Goal: Task Accomplishment & Management: Manage account settings

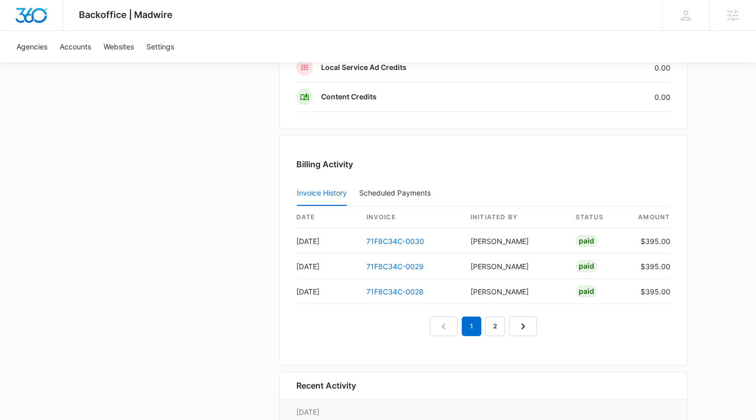
scroll to position [946, 0]
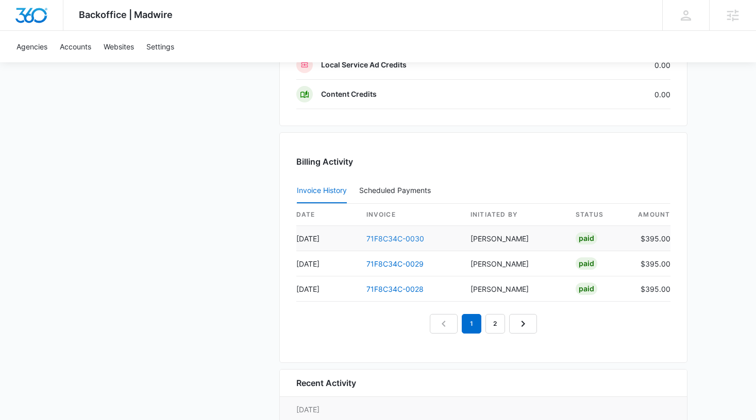
click at [386, 236] on link "71F8C34C-0030" at bounding box center [395, 238] width 58 height 9
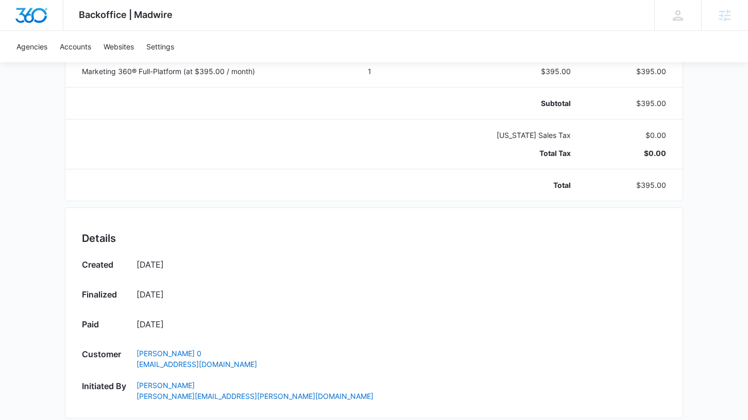
scroll to position [194, 0]
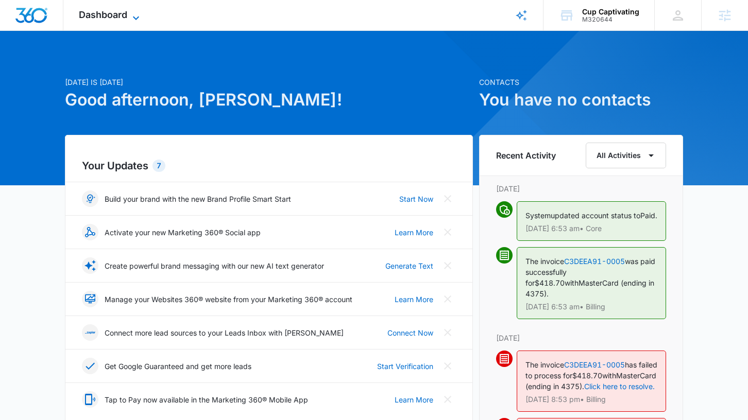
click at [120, 17] on span "Dashboard" at bounding box center [103, 14] width 48 height 11
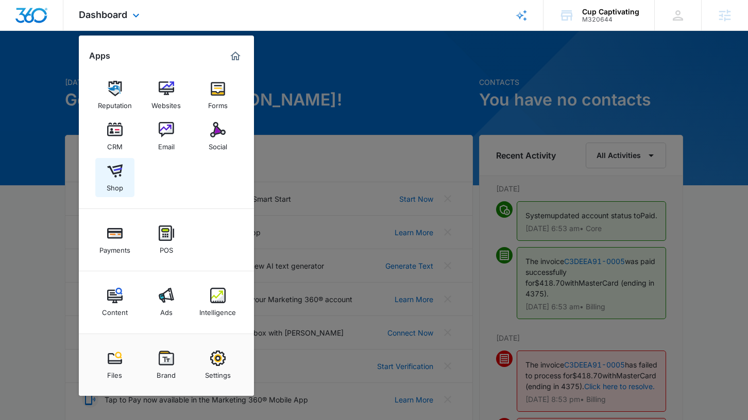
click at [124, 174] on link "Shop" at bounding box center [114, 177] width 39 height 39
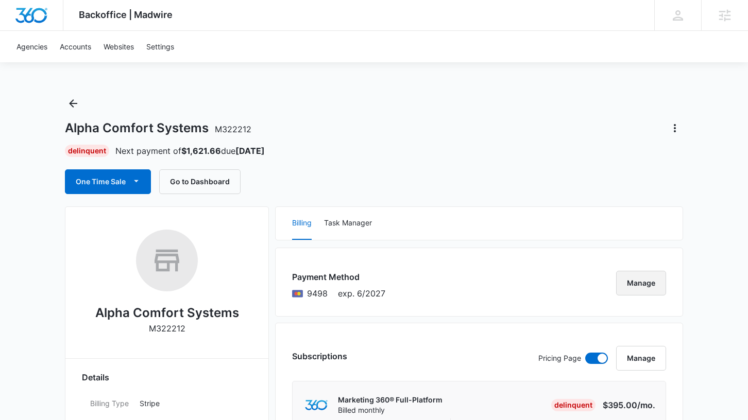
click at [657, 286] on button "Manage" at bounding box center [641, 283] width 50 height 25
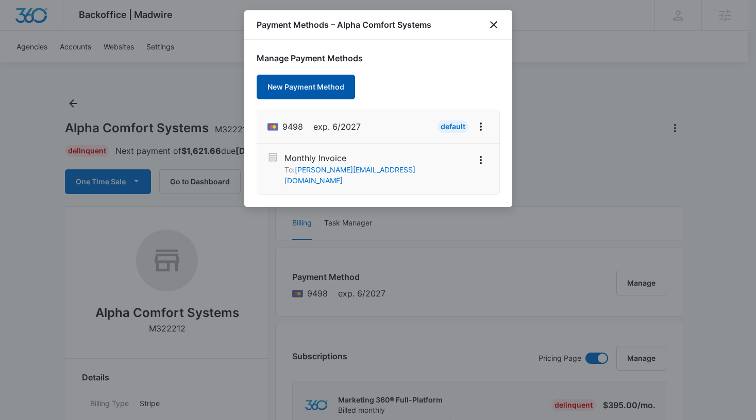
click at [335, 93] on button "New Payment Method" at bounding box center [306, 87] width 98 height 25
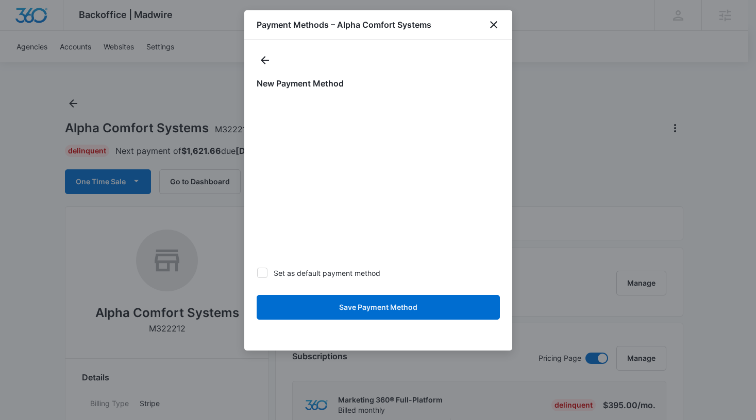
click at [261, 276] on icon at bounding box center [262, 272] width 9 height 9
click at [257, 274] on input "Set as default payment method" at bounding box center [257, 273] width 1 height 1
checkbox input "true"
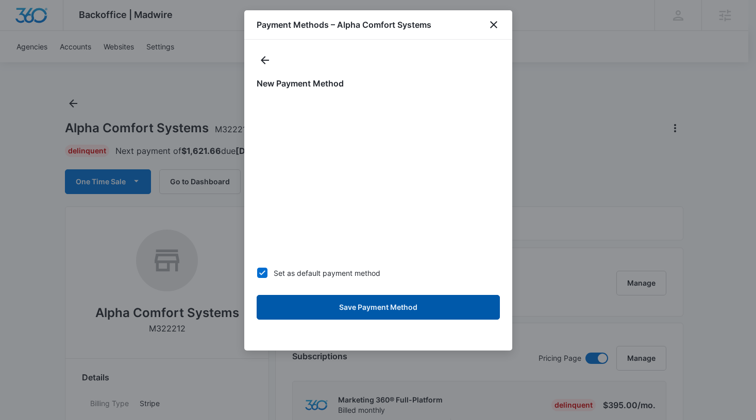
click at [377, 312] on button "Save Payment Method" at bounding box center [378, 307] width 243 height 25
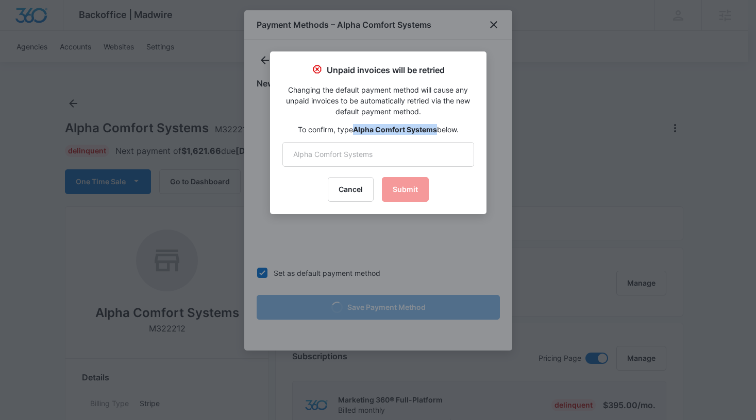
drag, startPoint x: 436, startPoint y: 129, endPoint x: 354, endPoint y: 130, distance: 81.9
click at [354, 130] on p "To confirm, type Alpha Comfort Systems below." at bounding box center [378, 129] width 192 height 11
copy strong "Alpha Comfort Systems"
click at [355, 157] on input "text" at bounding box center [378, 154] width 192 height 25
paste input "Alpha Comfort Systems"
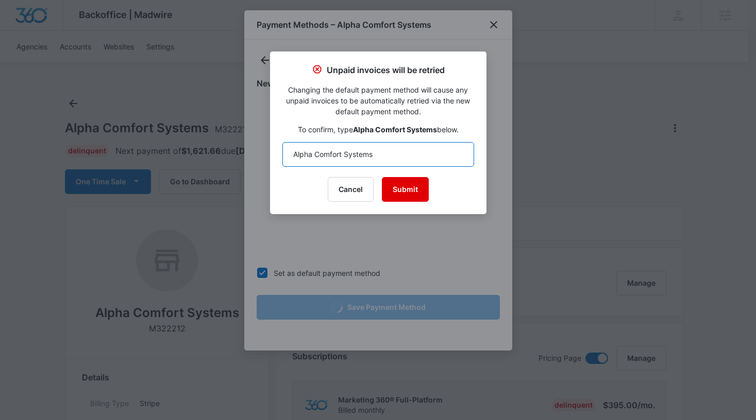
type input "Alpha Comfort Systems"
click at [404, 192] on button "Submit" at bounding box center [405, 189] width 47 height 25
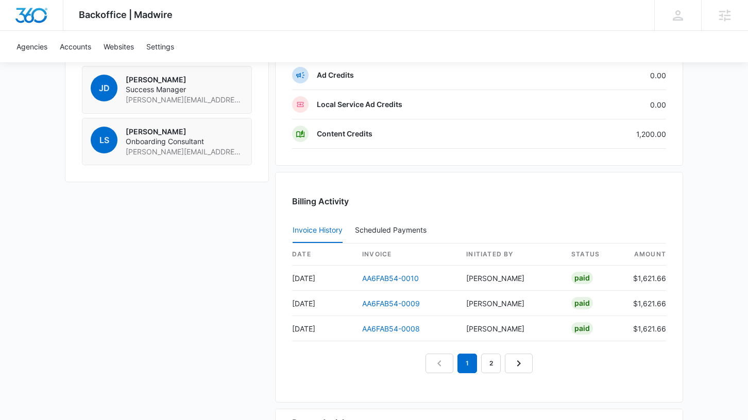
scroll to position [825, 0]
click at [491, 370] on link "2" at bounding box center [491, 363] width 20 height 20
click at [499, 366] on link "3" at bounding box center [503, 363] width 20 height 20
click at [473, 365] on link "2" at bounding box center [467, 363] width 20 height 20
click at [507, 367] on link "4" at bounding box center [515, 363] width 20 height 20
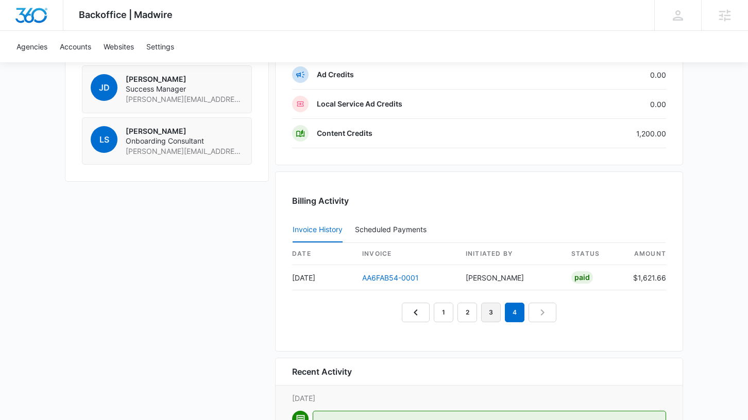
click at [489, 319] on link "3" at bounding box center [491, 313] width 20 height 20
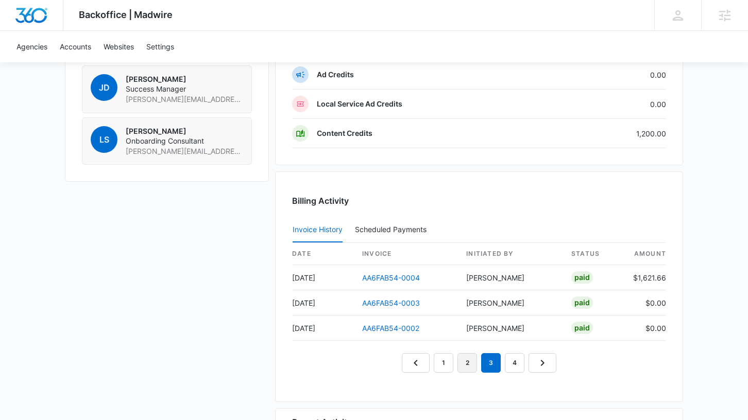
click at [468, 366] on link "2" at bounding box center [467, 363] width 20 height 20
click at [448, 367] on link "1" at bounding box center [444, 363] width 20 height 20
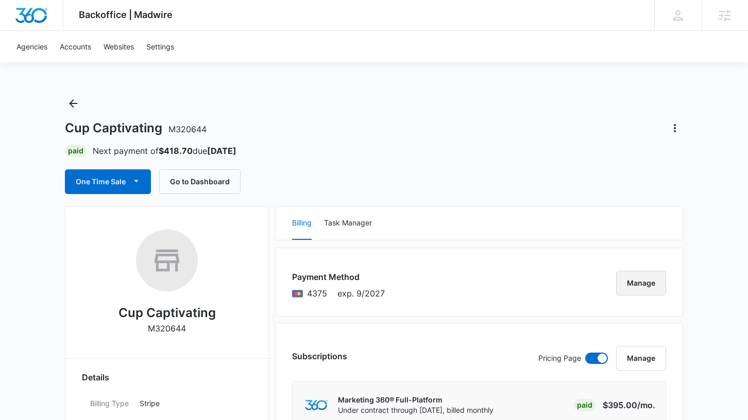
click at [641, 284] on button "Manage" at bounding box center [641, 283] width 50 height 25
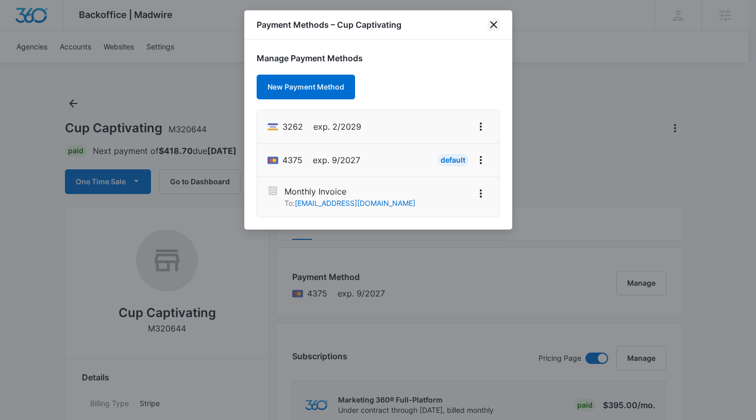
click at [492, 25] on icon "close" at bounding box center [493, 24] width 7 height 7
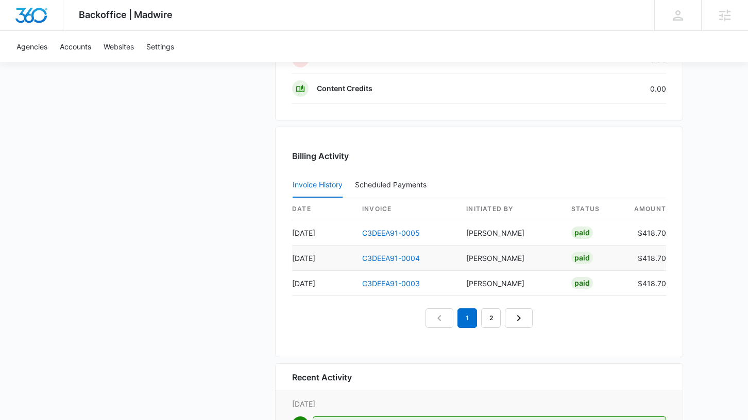
scroll to position [965, 0]
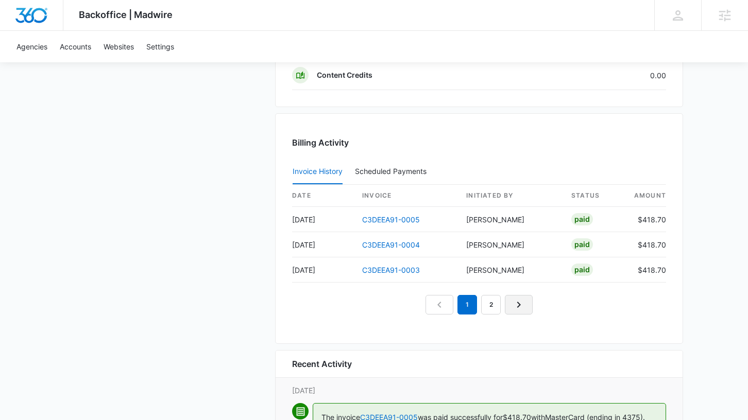
click at [528, 309] on link "Next Page" at bounding box center [519, 305] width 28 height 20
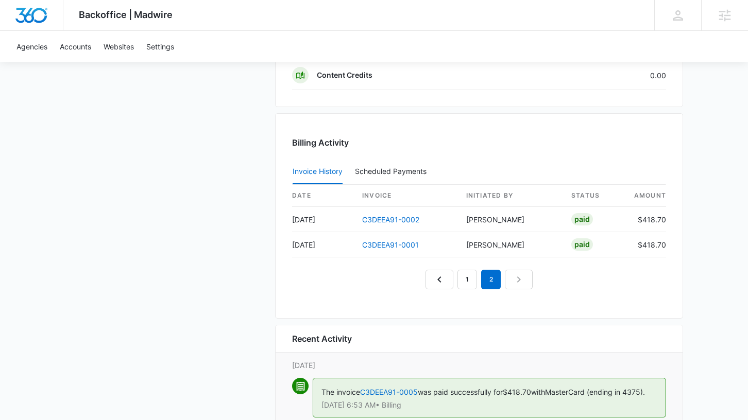
click at [519, 284] on nav "1 2" at bounding box center [478, 280] width 107 height 20
click at [470, 283] on link "1" at bounding box center [467, 280] width 20 height 20
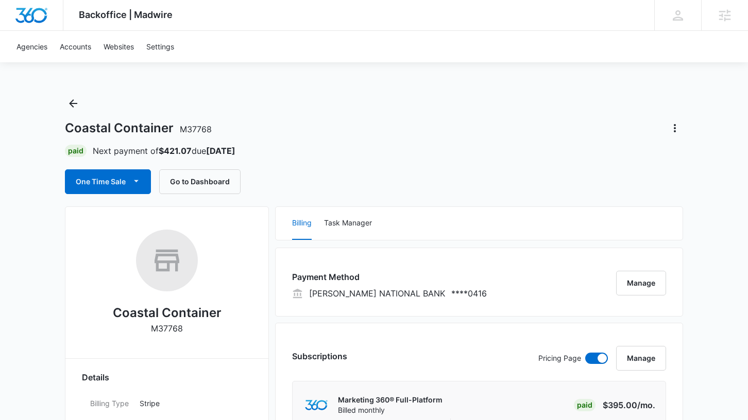
click at [672, 119] on div "Coastal Container M37768 Paid Next payment of $421.07 due Oct 25 One Time Sale …" at bounding box center [374, 144] width 618 height 99
click at [674, 124] on icon "Actions" at bounding box center [675, 128] width 12 height 12
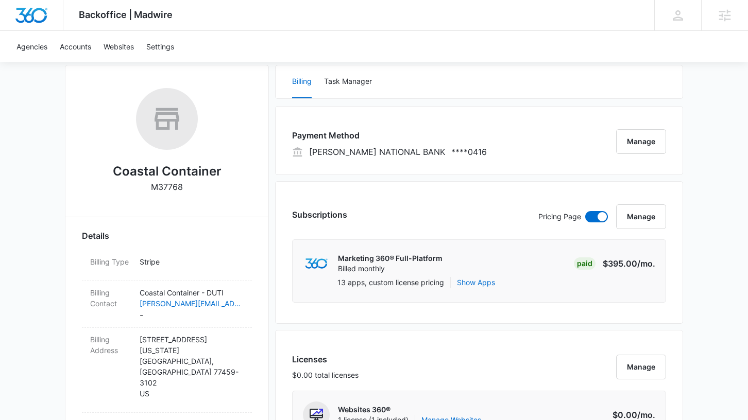
scroll to position [157, 0]
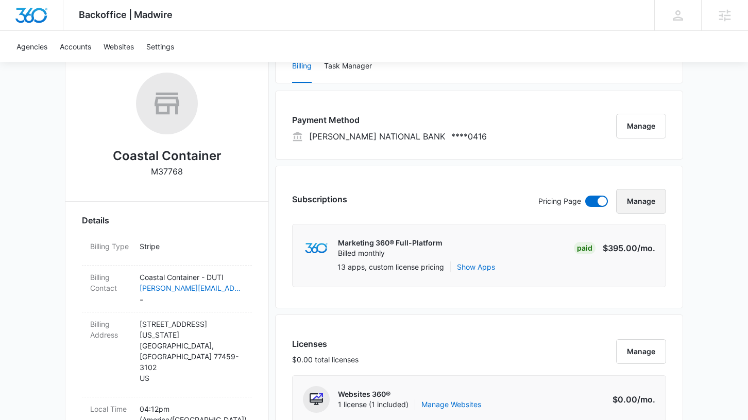
click at [659, 204] on button "Manage" at bounding box center [641, 201] width 50 height 25
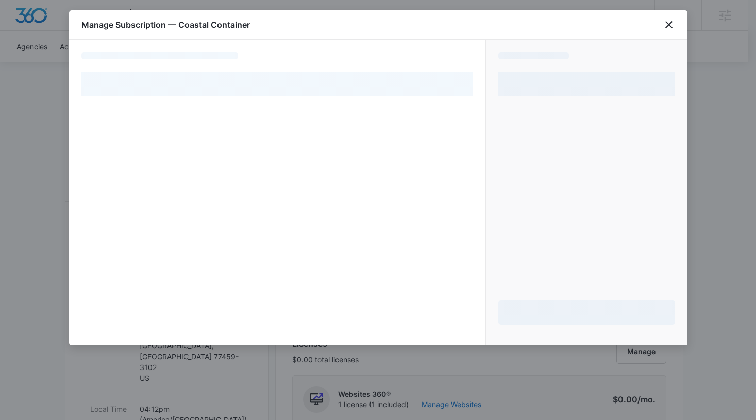
select select "pm_1NJOVpA4n8RTgNjUu4ZPHG0n"
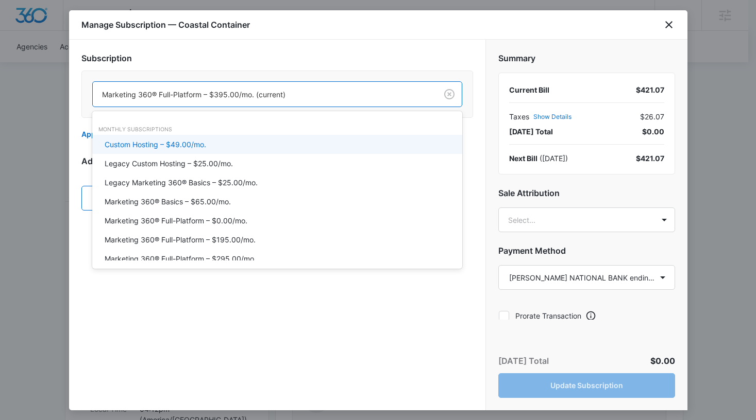
click at [299, 95] on div at bounding box center [262, 94] width 321 height 13
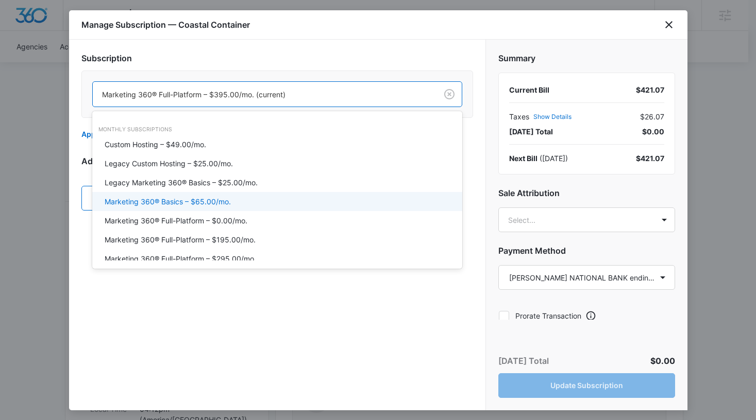
click at [219, 195] on div "Marketing 360® Basics – $65.00/mo." at bounding box center [277, 201] width 370 height 19
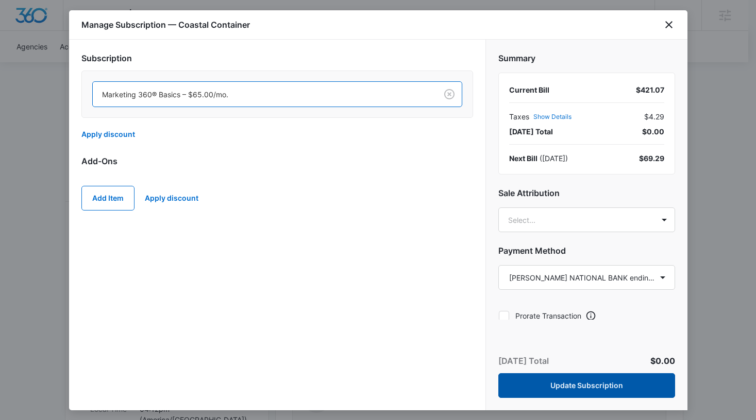
click at [576, 387] on button "Update Subscription" at bounding box center [586, 385] width 177 height 25
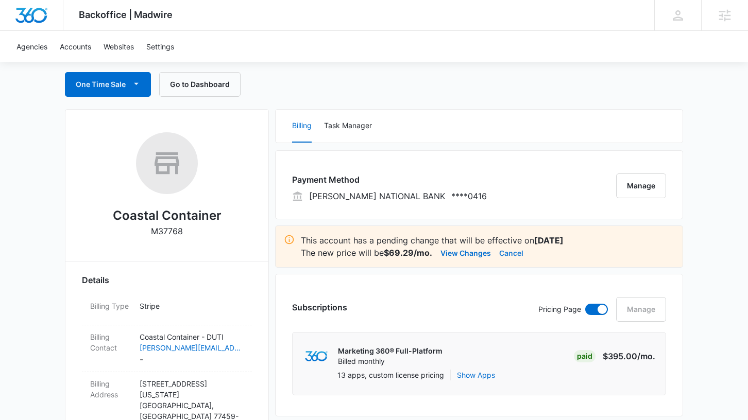
scroll to position [0, 0]
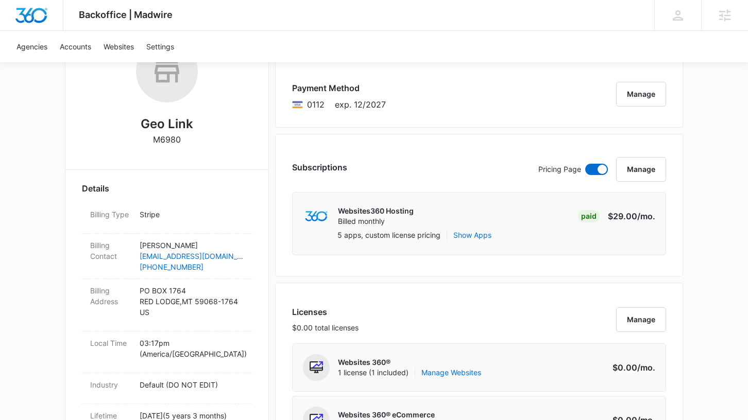
scroll to position [189, 0]
drag, startPoint x: 179, startPoint y: 244, endPoint x: 128, endPoint y: 241, distance: 51.1
click at [128, 241] on div "Billing Contact [PERSON_NAME] [EMAIL_ADDRESS][DOMAIN_NAME] [PHONE_NUMBER]" at bounding box center [167, 256] width 170 height 45
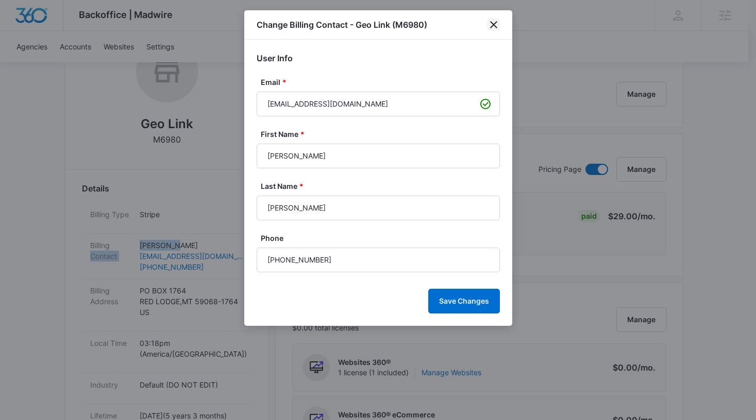
click at [491, 25] on icon "close" at bounding box center [493, 24] width 7 height 7
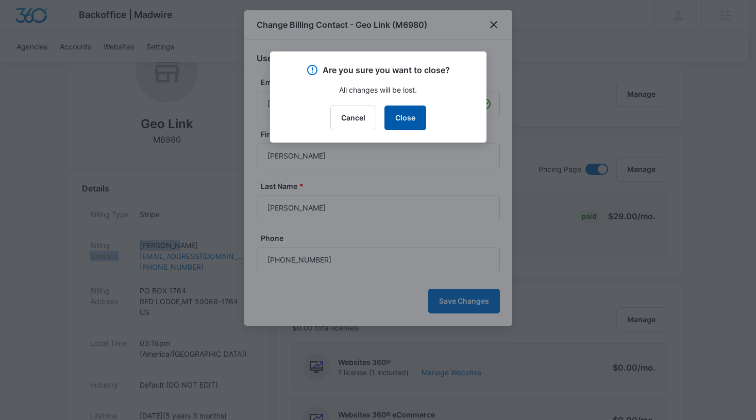
click at [403, 118] on button "Close" at bounding box center [405, 118] width 42 height 25
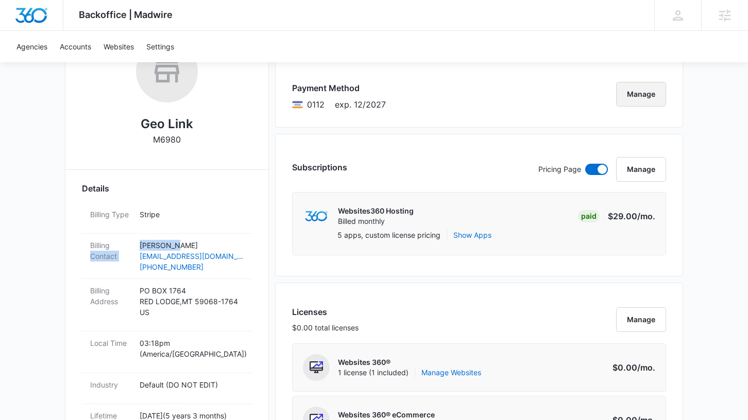
click at [657, 100] on button "Manage" at bounding box center [641, 94] width 50 height 25
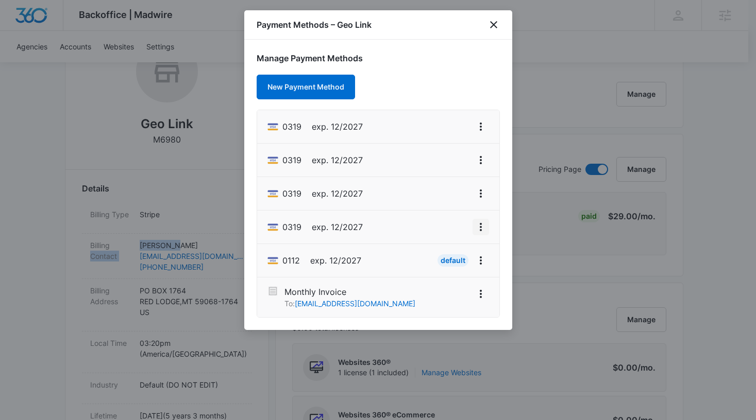
click at [486, 230] on icon "View More" at bounding box center [480, 227] width 12 height 12
click at [446, 289] on div "Delete Card" at bounding box center [440, 286] width 48 height 7
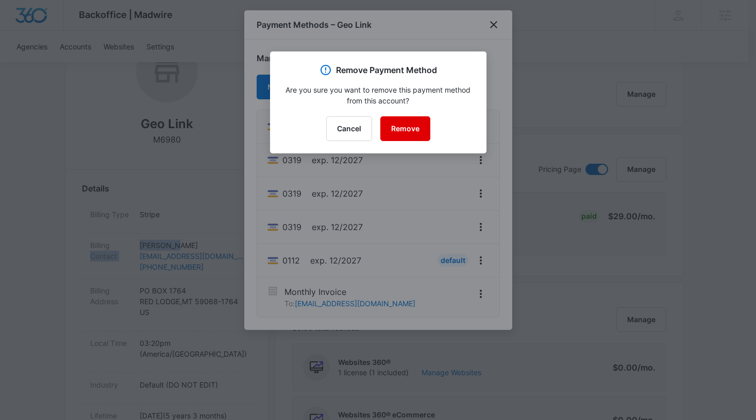
click at [416, 126] on button "Remove" at bounding box center [405, 128] width 50 height 25
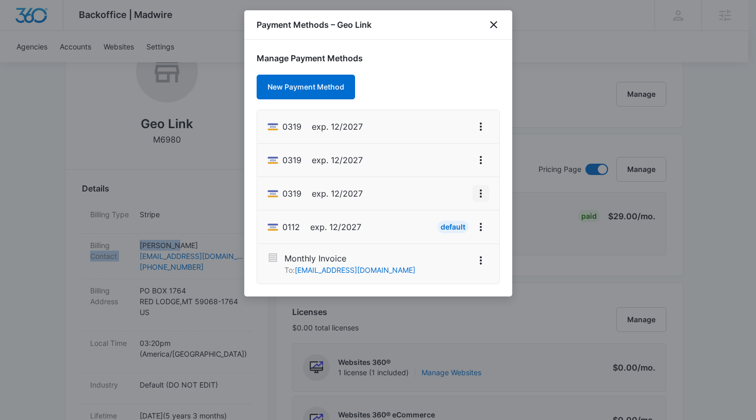
click at [476, 196] on icon "View More" at bounding box center [480, 193] width 12 height 12
click at [433, 254] on div "Delete Card" at bounding box center [440, 253] width 48 height 7
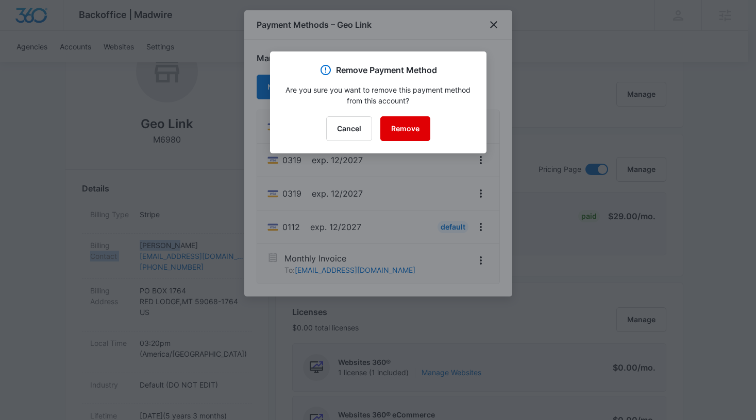
click at [407, 132] on button "Remove" at bounding box center [405, 128] width 50 height 25
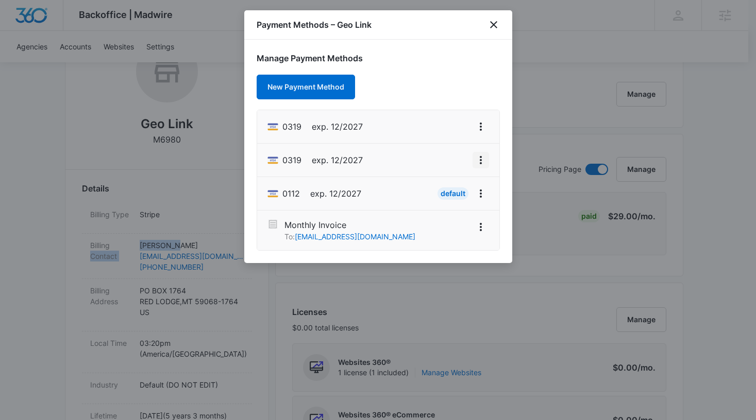
click at [480, 163] on icon "View More" at bounding box center [481, 160] width 2 height 8
click at [440, 220] on div "Delete Card" at bounding box center [440, 219] width 48 height 7
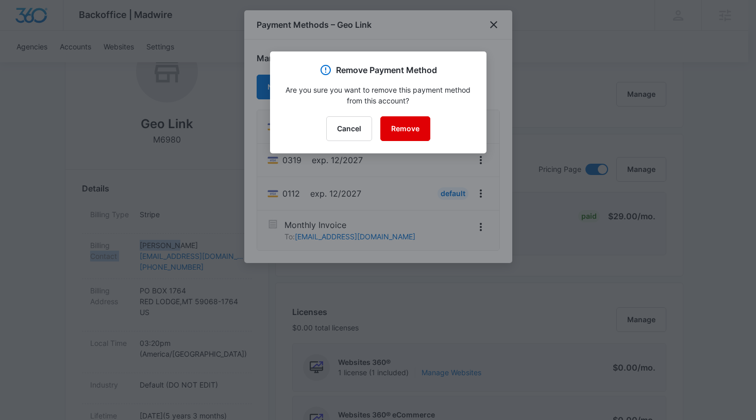
click at [413, 132] on button "Remove" at bounding box center [405, 128] width 50 height 25
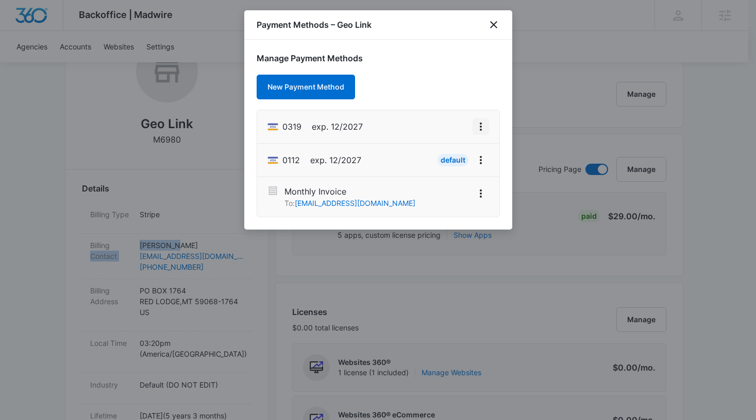
click at [481, 124] on icon "View More" at bounding box center [481, 127] width 2 height 8
click at [466, 168] on button "Set As Default" at bounding box center [445, 170] width 85 height 15
click at [481, 158] on icon "View More" at bounding box center [480, 160] width 12 height 12
click at [445, 135] on div "Delete Card" at bounding box center [440, 131] width 48 height 7
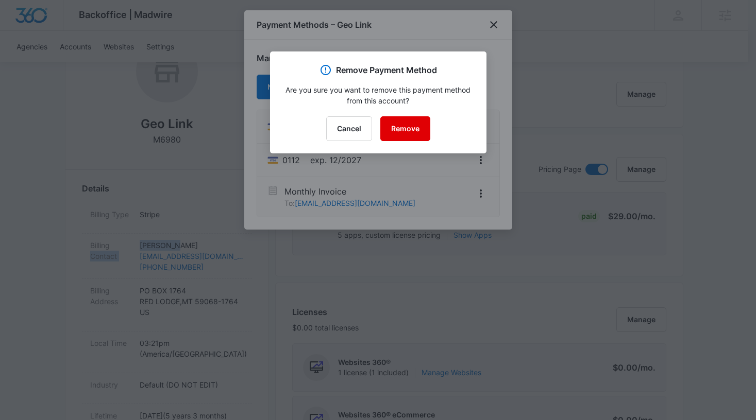
click at [414, 132] on button "Remove" at bounding box center [405, 128] width 50 height 25
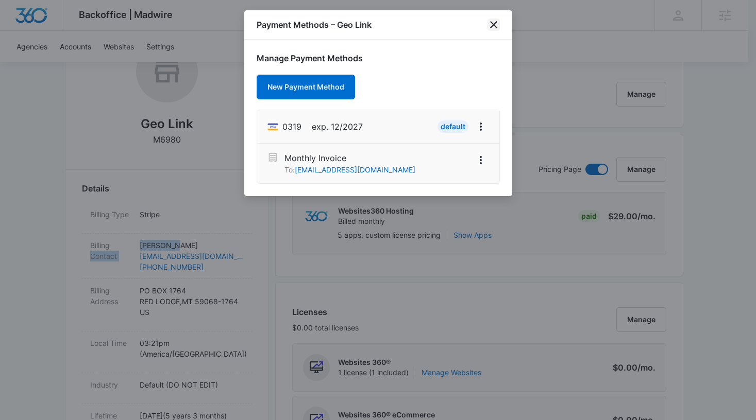
click at [492, 26] on icon "close" at bounding box center [493, 25] width 12 height 12
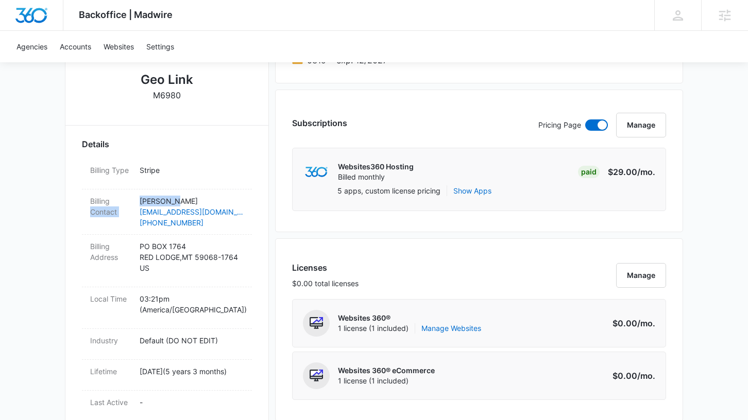
scroll to position [238, 0]
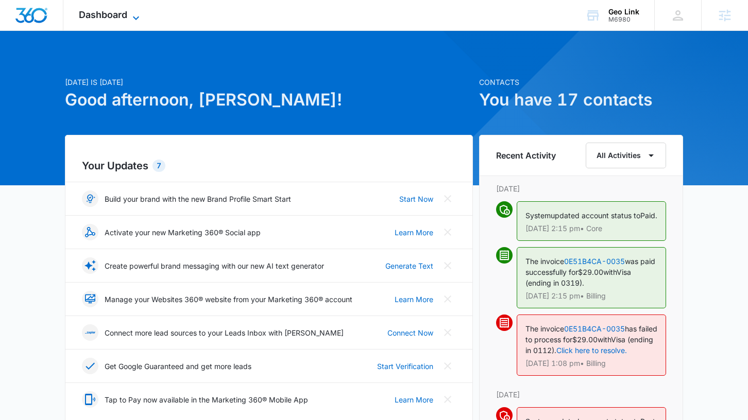
click at [134, 13] on icon at bounding box center [136, 18] width 12 height 12
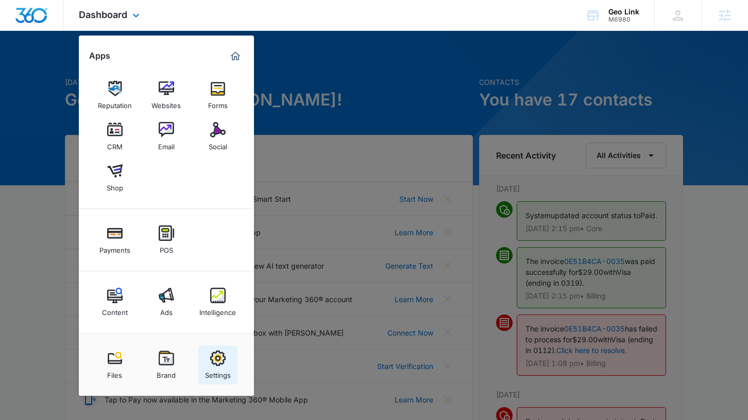
click at [214, 354] on img at bounding box center [217, 358] width 15 height 15
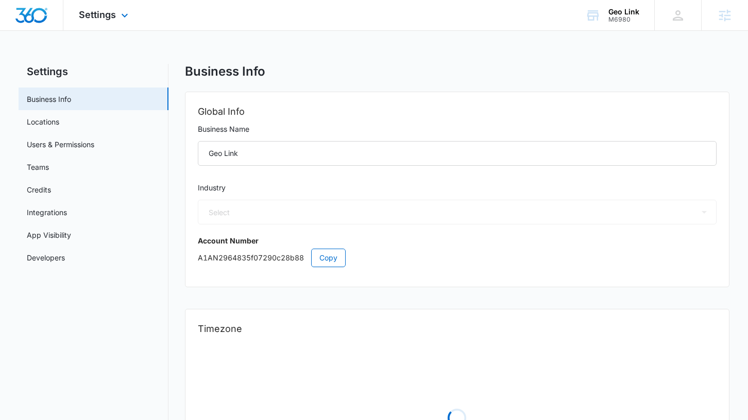
select select "33"
select select "US"
select select "America/Denver"
click at [75, 149] on link "Users & Permissions" at bounding box center [60, 144] width 67 height 11
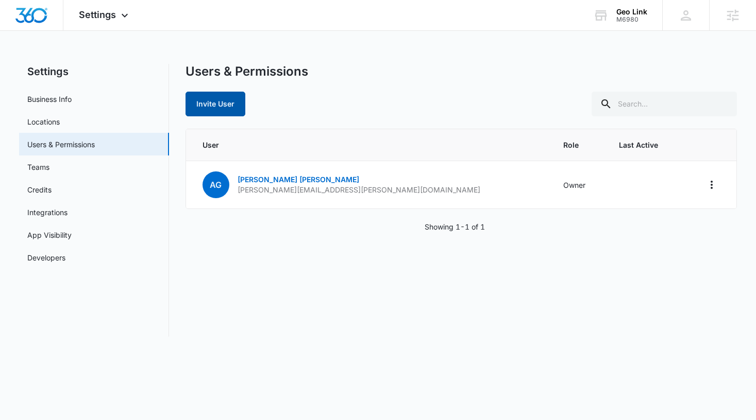
click at [226, 105] on button "Invite User" at bounding box center [215, 104] width 60 height 25
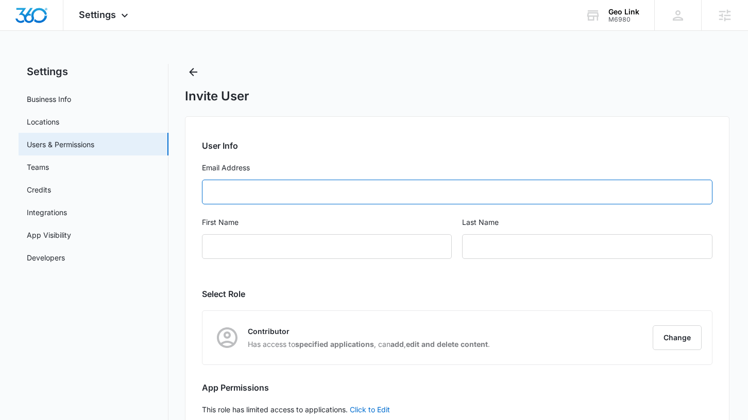
click at [298, 183] on input "Email Address" at bounding box center [457, 192] width 510 height 25
click at [297, 187] on input "Email Address" at bounding box center [457, 192] width 510 height 25
paste input "[EMAIL_ADDRESS][DOMAIN_NAME]"
type input "[EMAIL_ADDRESS][DOMAIN_NAME]"
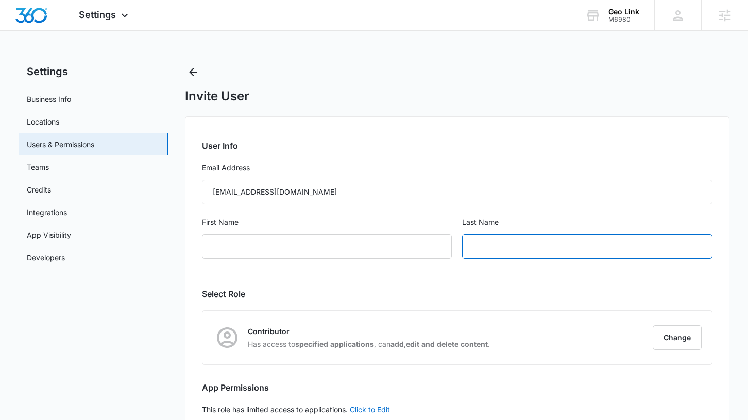
click at [496, 241] on input "text" at bounding box center [587, 246] width 250 height 25
type input "[PERSON_NAME]"
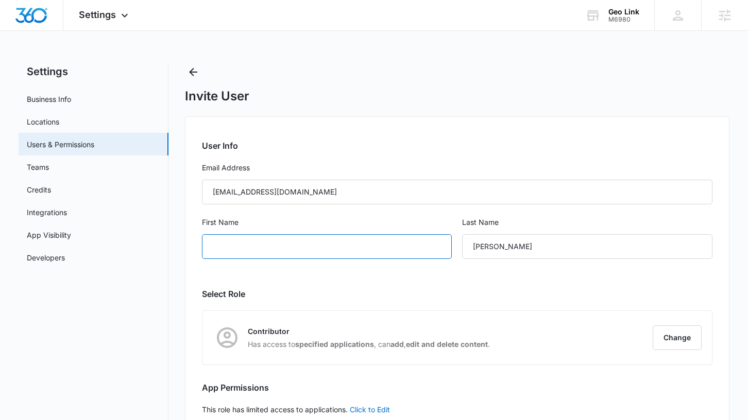
click at [412, 252] on input "First Name" at bounding box center [327, 246] width 250 height 25
type input "[PERSON_NAME]"
click at [675, 339] on button "Change" at bounding box center [677, 338] width 49 height 25
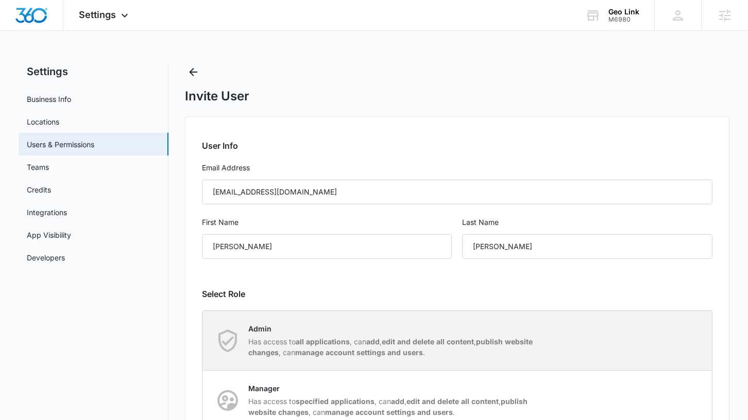
click at [360, 332] on p "Admin" at bounding box center [392, 328] width 289 height 11
click at [203, 340] on input "Admin Has access to all applications , can add , edit and delete all content , …" at bounding box center [202, 340] width 1 height 1
radio input "true"
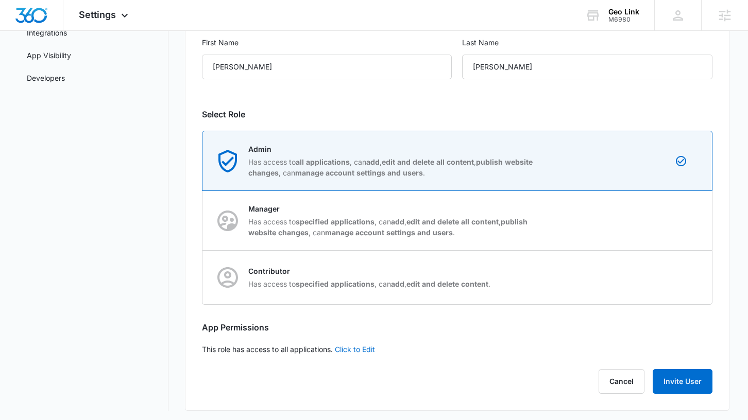
scroll to position [183, 0]
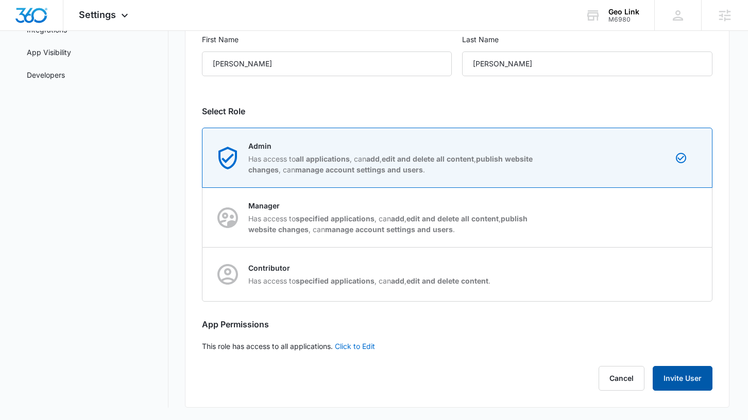
click at [669, 382] on button "Invite User" at bounding box center [683, 378] width 60 height 25
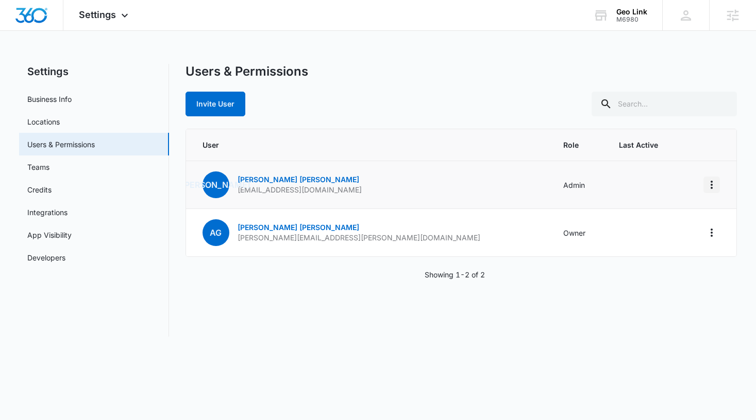
click at [711, 191] on button "Actions" at bounding box center [711, 185] width 16 height 16
click at [662, 228] on div "Make Owner / Primary User" at bounding box center [648, 229] width 93 height 7
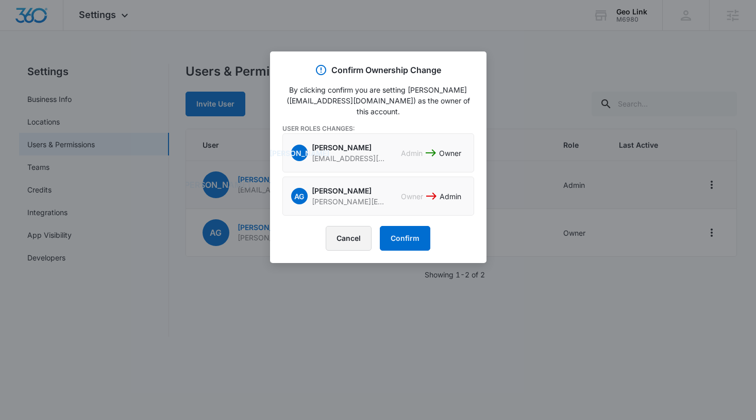
click at [341, 229] on button "Cancel" at bounding box center [349, 238] width 46 height 25
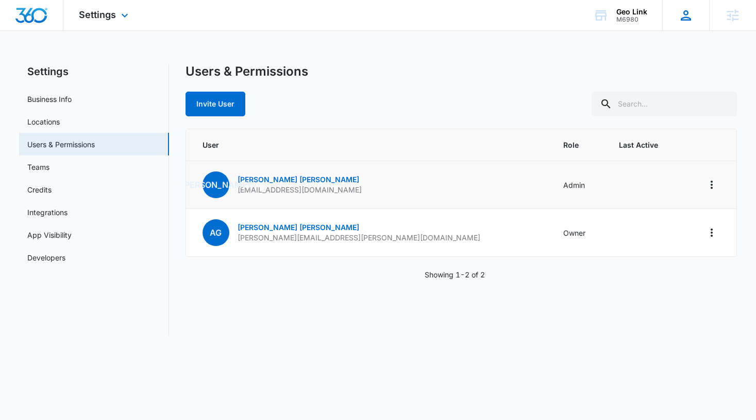
click at [680, 17] on icon at bounding box center [685, 15] width 15 height 15
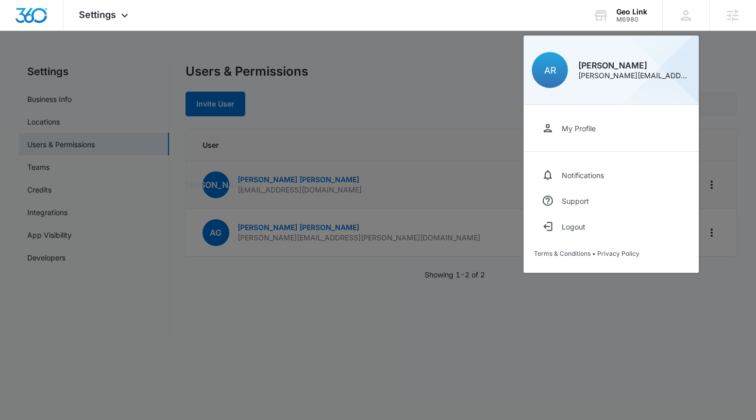
click at [709, 70] on div at bounding box center [378, 210] width 756 height 420
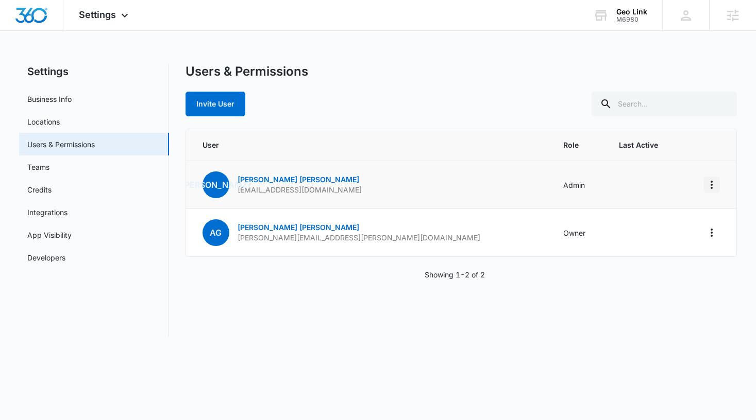
click at [710, 186] on icon "Actions" at bounding box center [711, 185] width 12 height 12
click at [668, 228] on div "Make Owner / Primary User" at bounding box center [648, 229] width 93 height 7
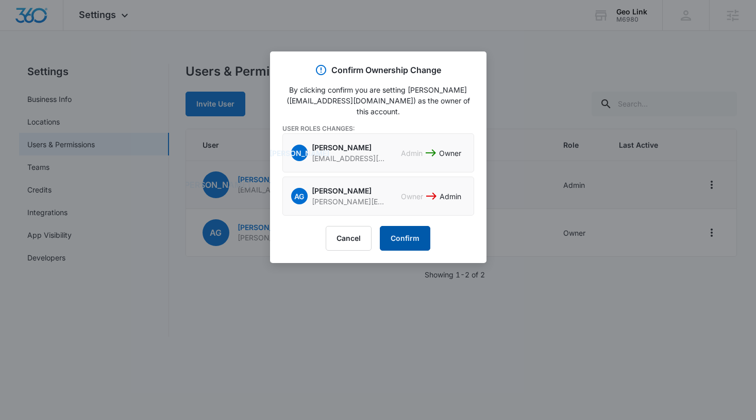
click at [415, 230] on button "Confirm" at bounding box center [405, 238] width 50 height 25
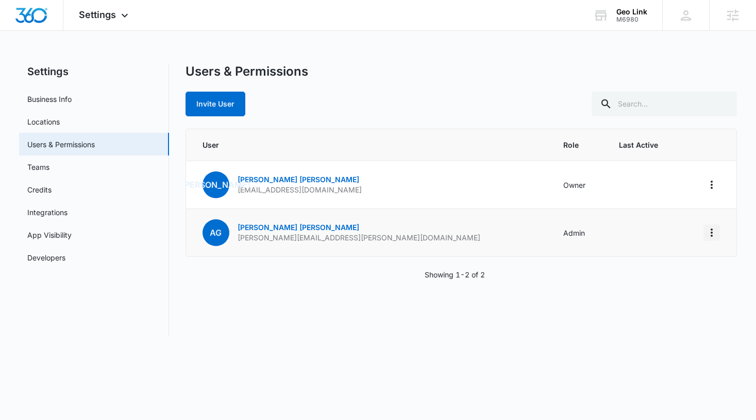
click at [712, 233] on icon "Actions" at bounding box center [711, 233] width 12 height 12
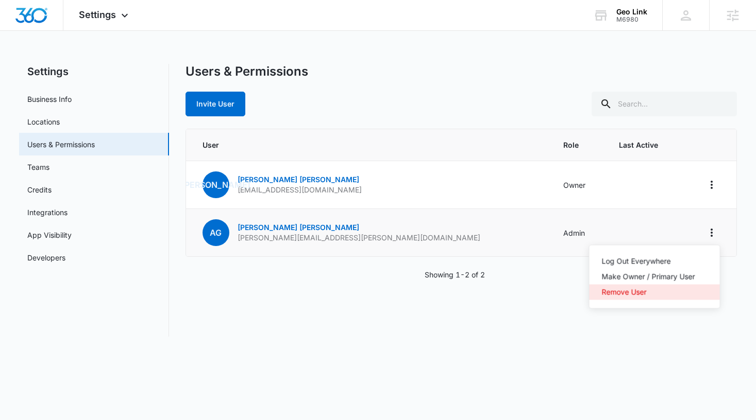
click at [619, 293] on div "Remove User" at bounding box center [648, 292] width 93 height 7
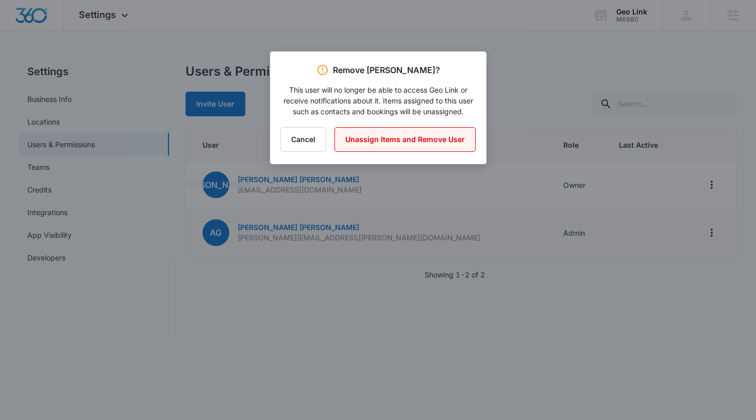
click at [374, 143] on button "Unassign Items and Remove User" at bounding box center [404, 139] width 141 height 25
